Goal: Find specific page/section: Find specific page/section

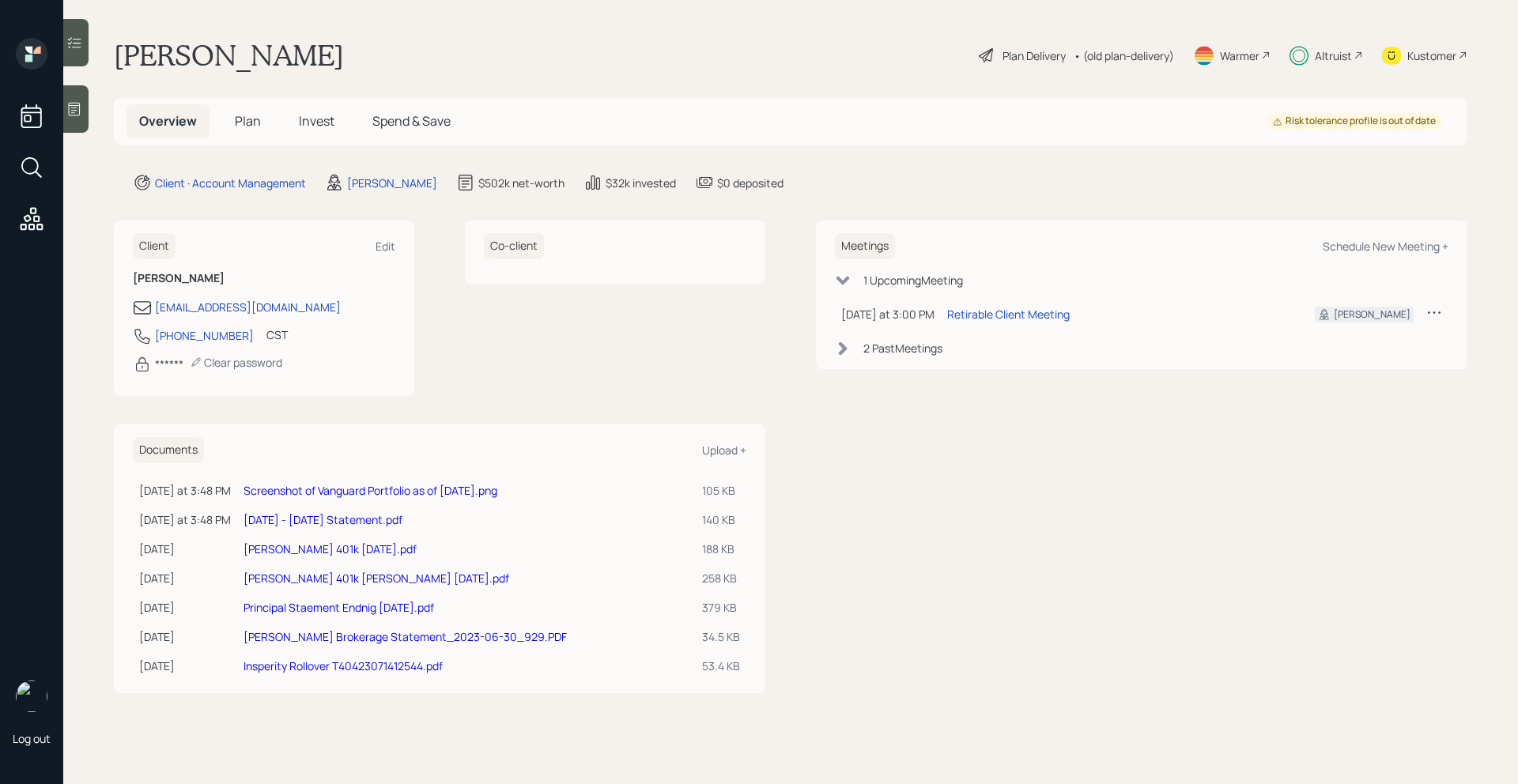
click at [360, 494] on link "Screenshot of Vanguard Portfolio as of [DATE].png" at bounding box center [370, 490] width 253 height 15
